Goal: Find specific fact: Find specific fact

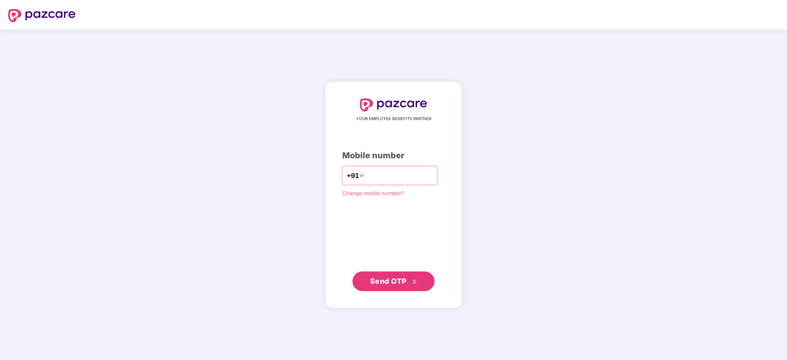
click at [386, 175] on input "number" at bounding box center [399, 175] width 67 height 13
type input "**********"
click at [391, 223] on div "**********" at bounding box center [393, 195] width 103 height 192
click at [393, 283] on span "Send OTP" at bounding box center [388, 281] width 37 height 9
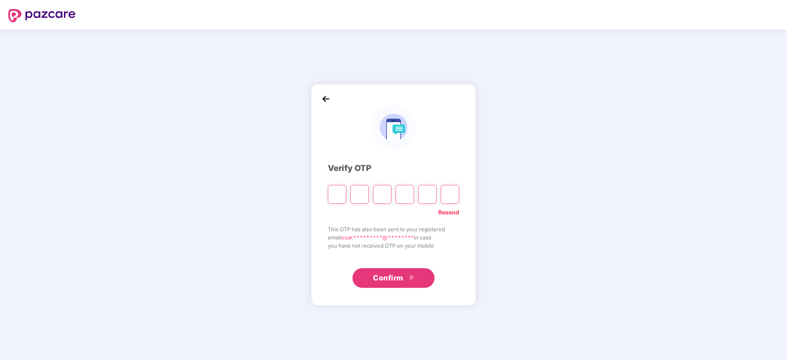
paste input "*"
type input "*"
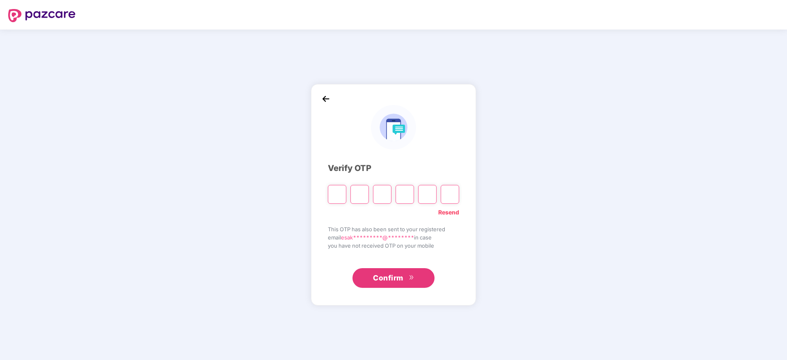
type input "*"
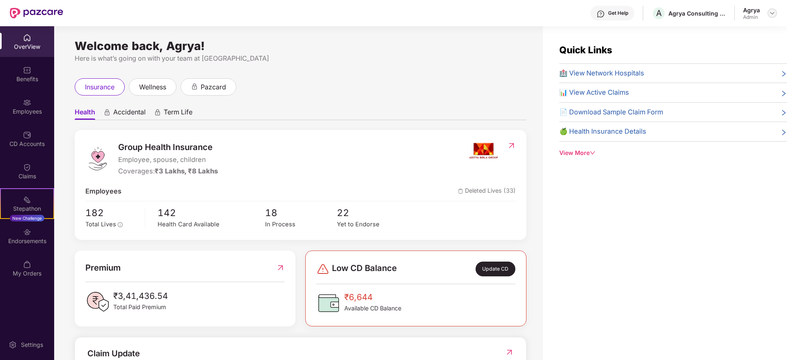
click at [774, 14] on img at bounding box center [772, 13] width 7 height 7
click at [53, 71] on div "Benefits" at bounding box center [27, 74] width 54 height 31
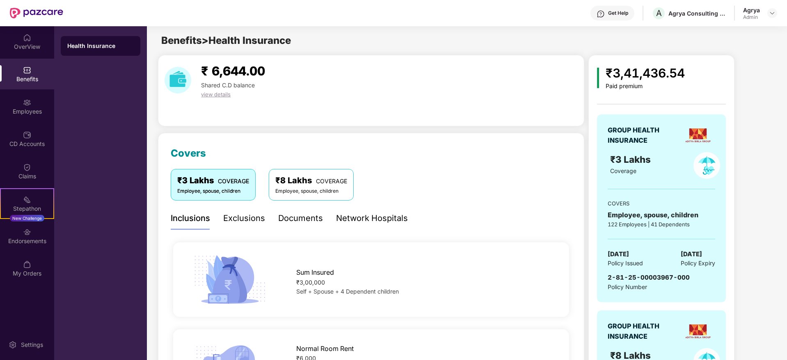
click at [39, 57] on div "OverView Benefits Employees CD Accounts Claims Stepathon New Challenge Endorsem…" at bounding box center [27, 155] width 54 height 259
click at [34, 41] on div "OverView" at bounding box center [27, 41] width 54 height 31
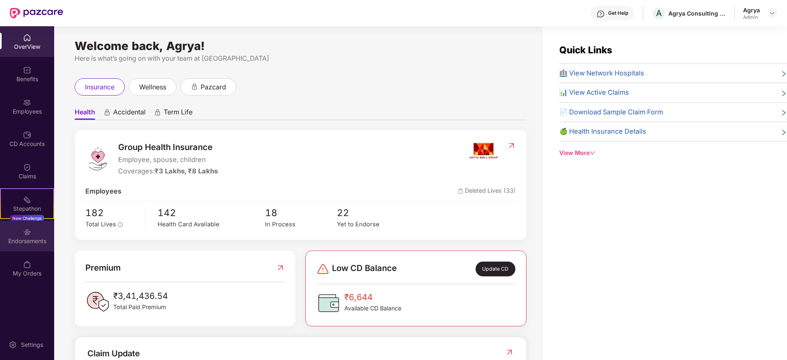
click at [25, 247] on div "Endorsements" at bounding box center [27, 236] width 54 height 31
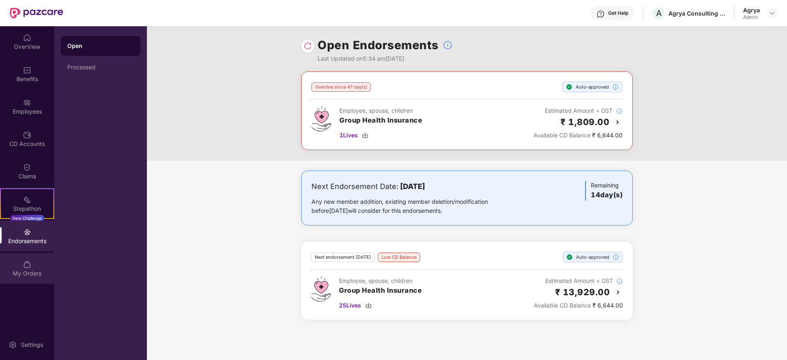
click at [28, 265] on img at bounding box center [27, 265] width 8 height 8
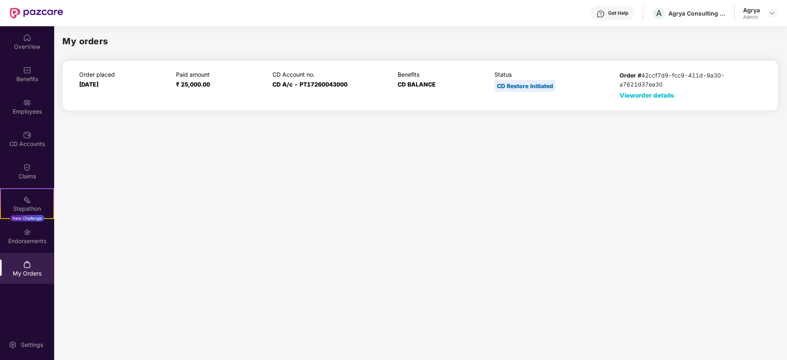
click at [326, 84] on span "CD A/c - PT17260043000" at bounding box center [310, 84] width 75 height 7
copy span "PT17260043000"
click at [378, 83] on div "CD Account no. CD A/c - PT17260043000" at bounding box center [330, 85] width 114 height 29
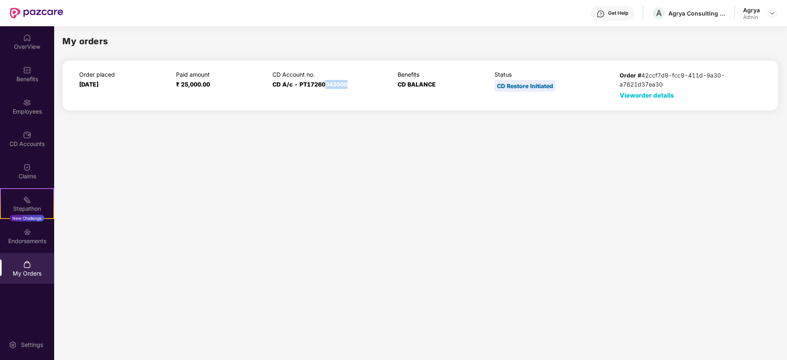
drag, startPoint x: 352, startPoint y: 81, endPoint x: 327, endPoint y: 82, distance: 25.1
click at [327, 82] on div "CD Account no. CD A/c - PT17260043000" at bounding box center [330, 85] width 114 height 29
copy span "043000"
click at [23, 48] on div "OverView" at bounding box center [27, 47] width 54 height 8
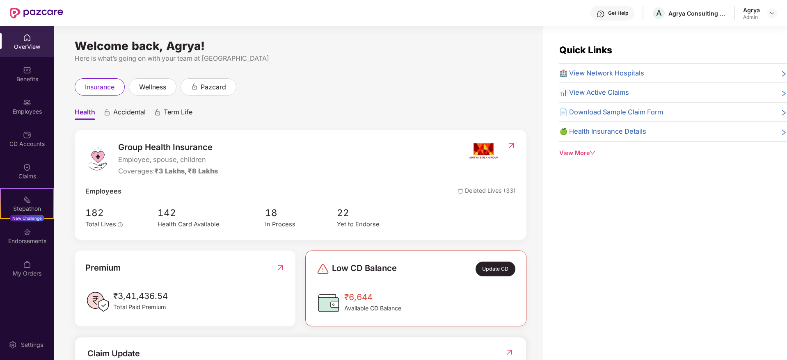
scroll to position [154, 0]
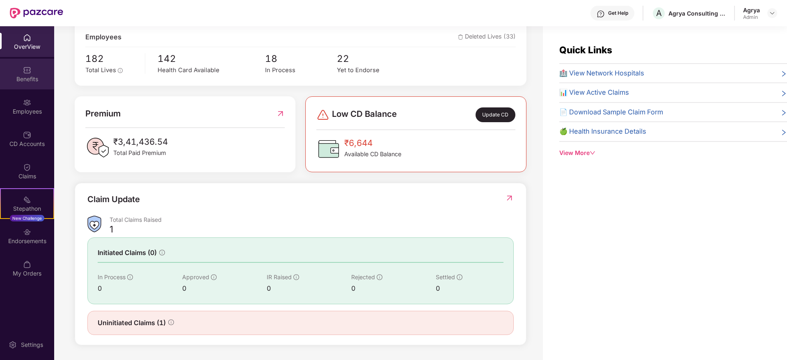
click at [24, 70] on img at bounding box center [27, 70] width 8 height 8
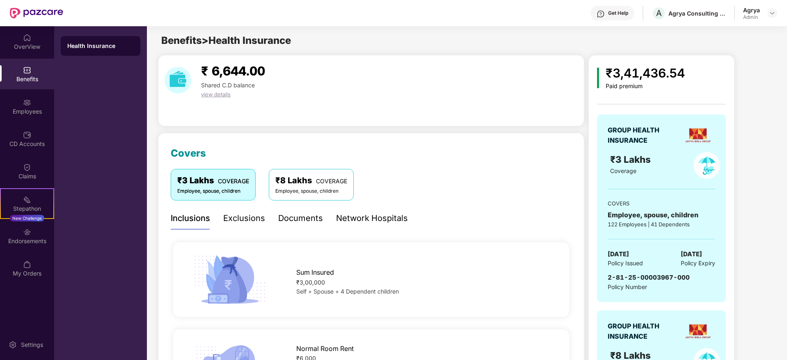
scroll to position [1, 0]
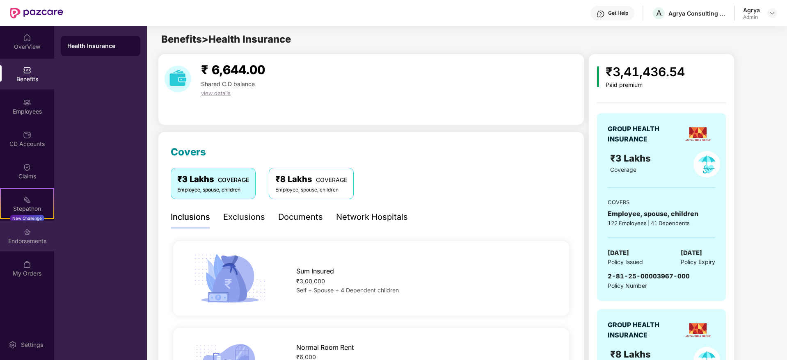
click at [32, 245] on div "Endorsements" at bounding box center [27, 236] width 54 height 31
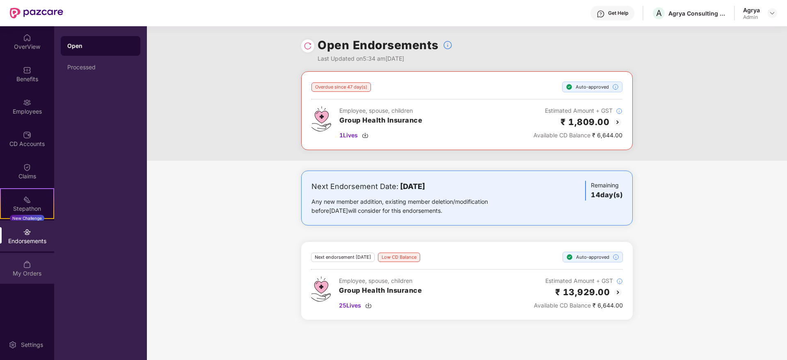
click at [31, 270] on div "My Orders" at bounding box center [27, 274] width 54 height 8
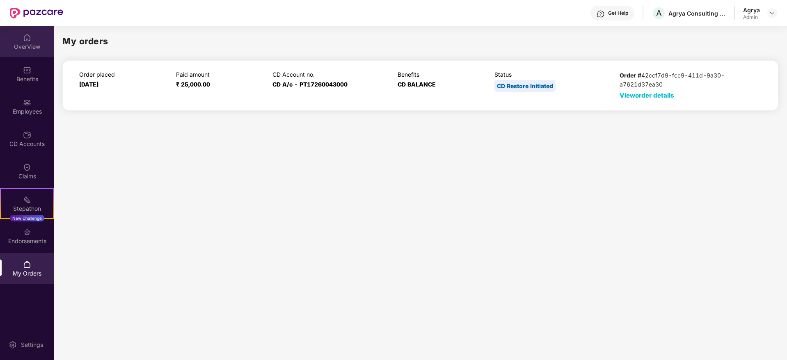
click at [28, 40] on img at bounding box center [27, 38] width 8 height 8
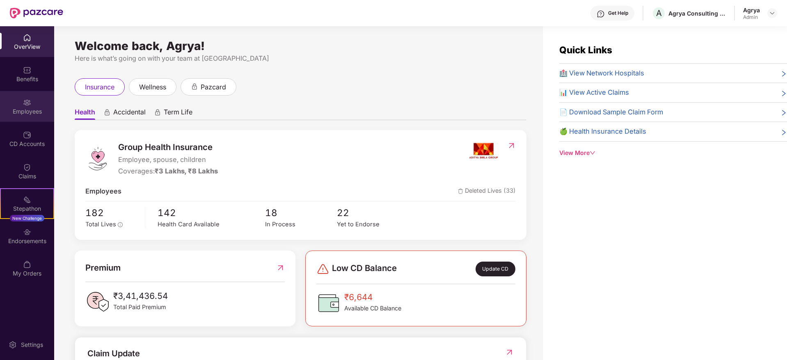
click at [37, 99] on div "Employees" at bounding box center [27, 106] width 54 height 31
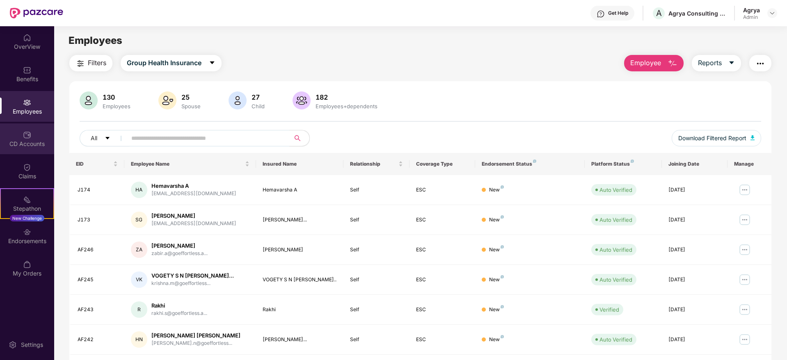
click at [32, 143] on div "CD Accounts" at bounding box center [27, 144] width 54 height 8
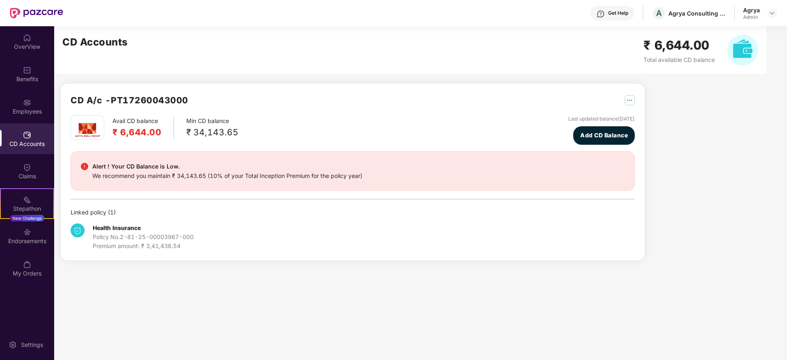
click at [225, 240] on div "Health Insurance Policy No. 2-81-25-00003967-000 Premium amount: ₹ 3,41,436.54" at bounding box center [165, 237] width 188 height 27
drag, startPoint x: 181, startPoint y: 235, endPoint x: 160, endPoint y: 236, distance: 20.1
click at [160, 236] on div "Policy No. 2-81-25-00003967-000" at bounding box center [143, 237] width 101 height 9
copy div "003967"
